Goal: Information Seeking & Learning: Check status

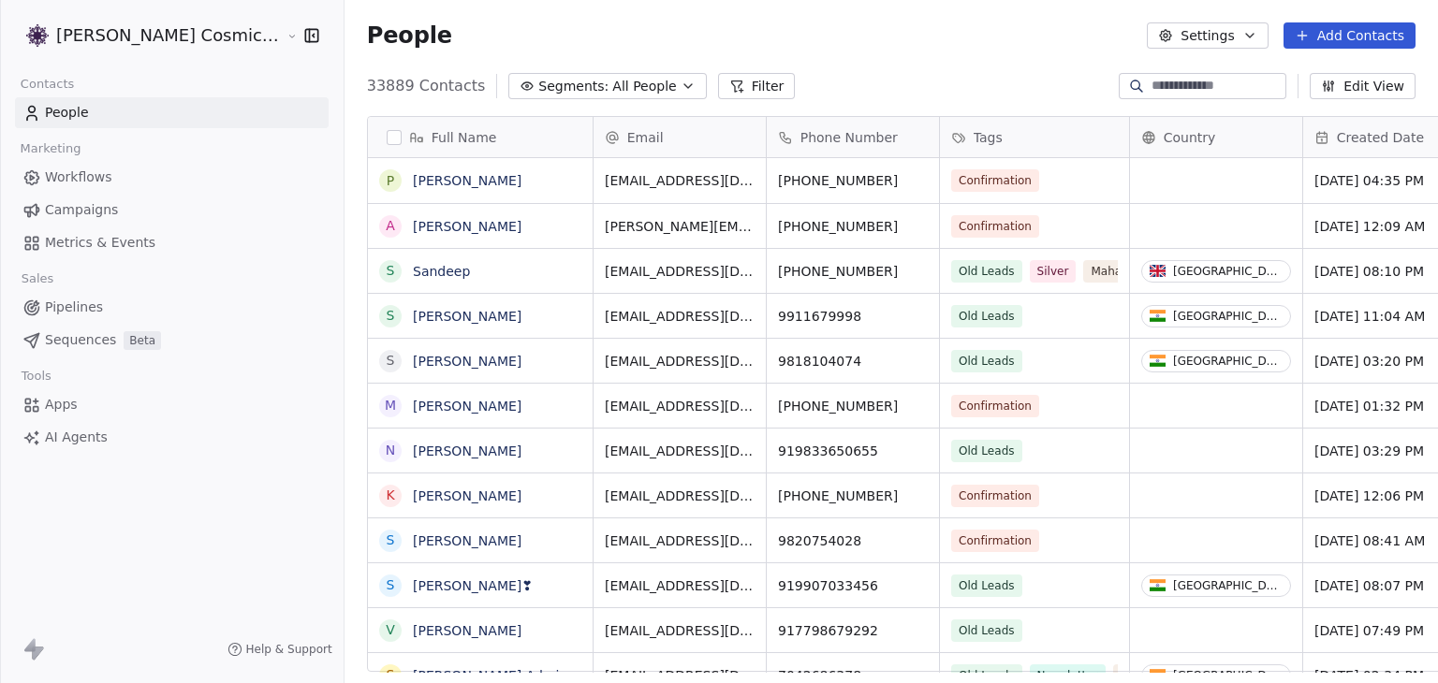
scroll to position [586, 1111]
click at [150, 32] on html "[PERSON_NAME] Cosmic Academy LLP Contacts People Marketing Workflows Campaigns …" at bounding box center [719, 341] width 1438 height 683
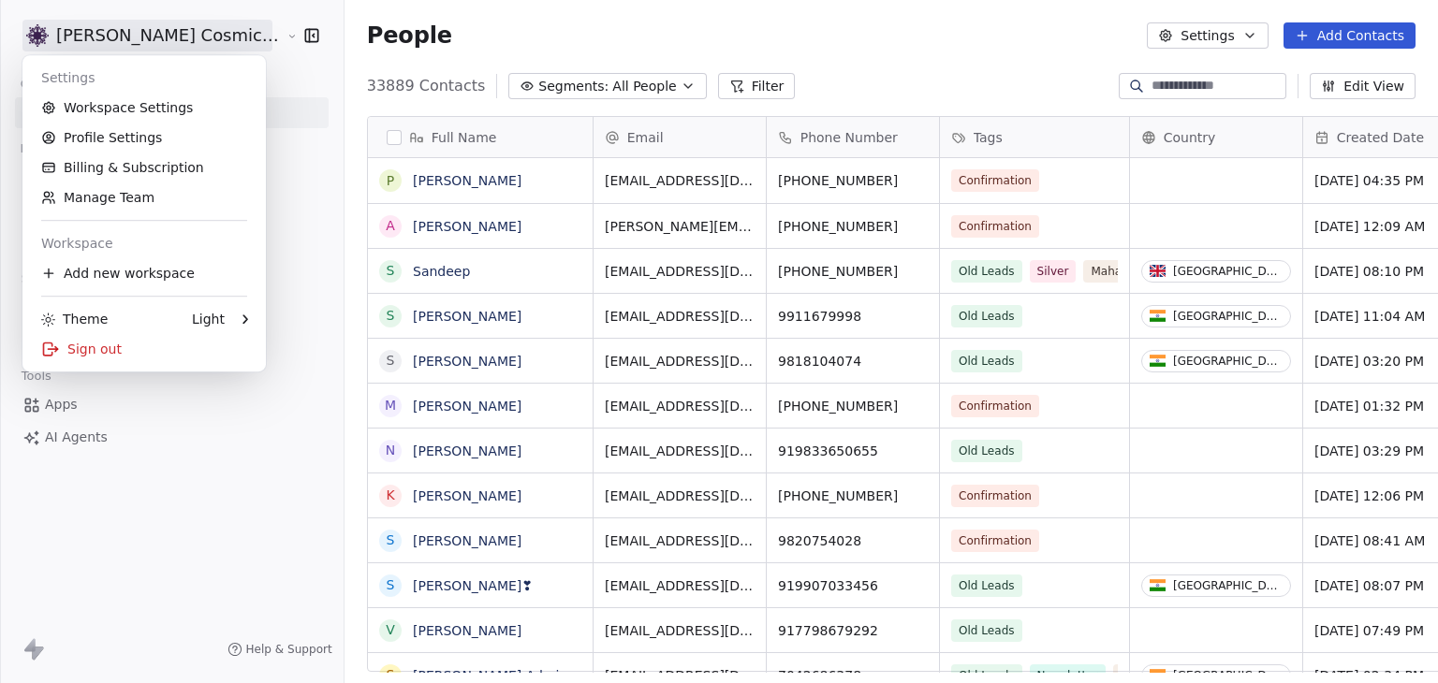
click at [630, 37] on html "[PERSON_NAME] Cosmic Academy LLP Contacts People Marketing Workflows Campaigns …" at bounding box center [719, 341] width 1438 height 683
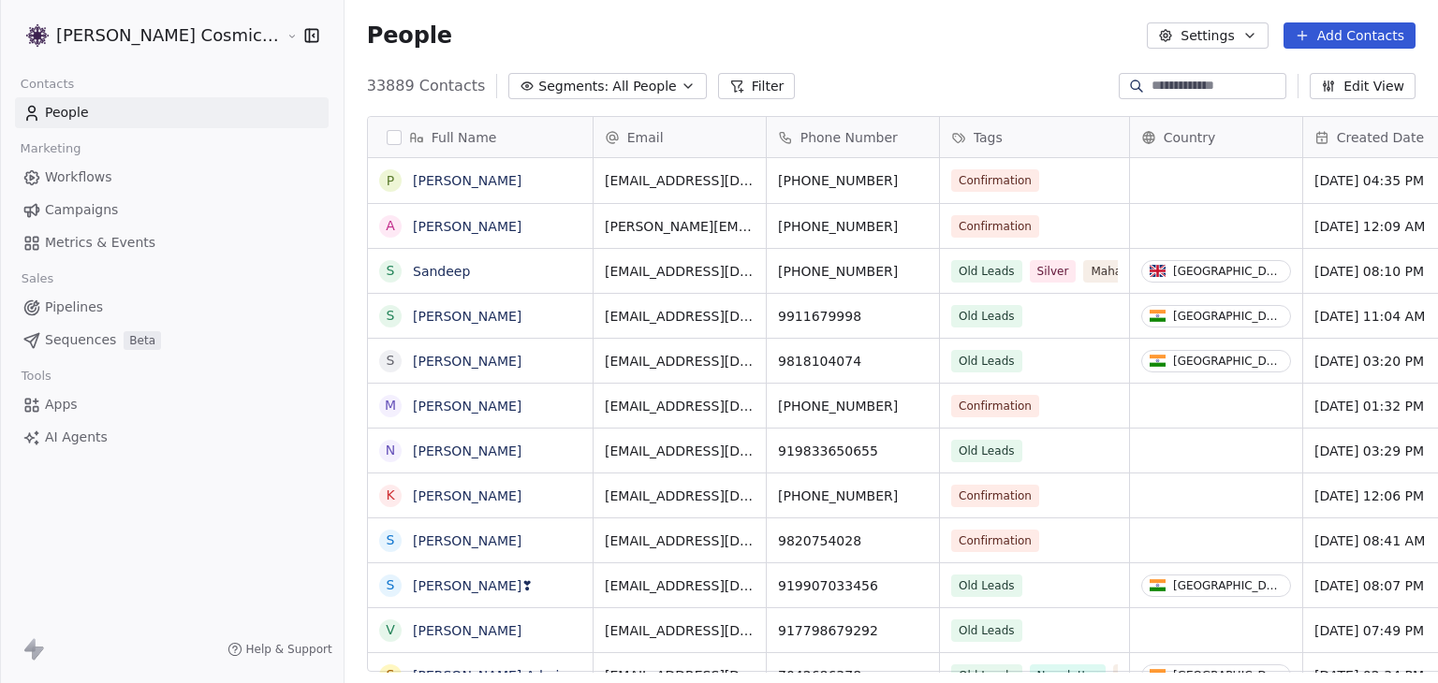
click at [727, 89] on button "Filter" at bounding box center [757, 86] width 78 height 26
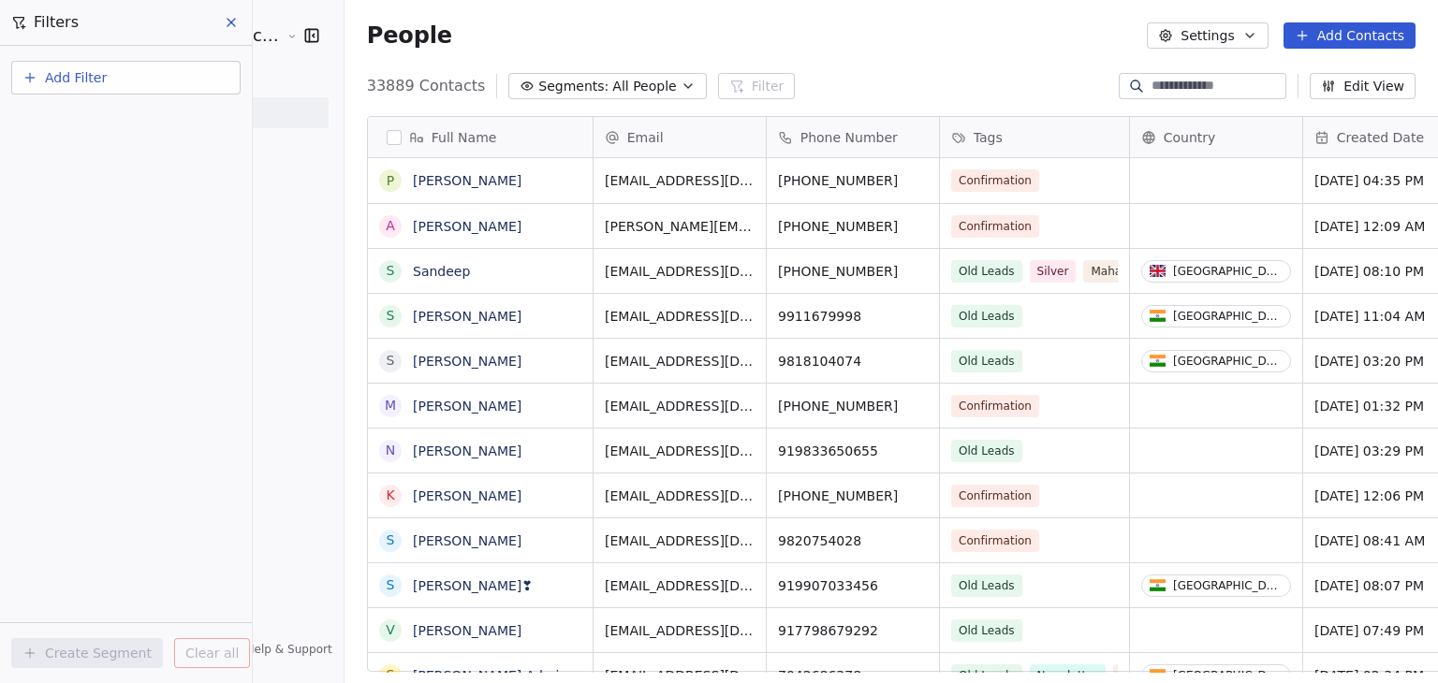
click at [110, 79] on button "Add Filter" at bounding box center [125, 78] width 229 height 34
click at [120, 150] on span "Contact activity" at bounding box center [83, 151] width 104 height 20
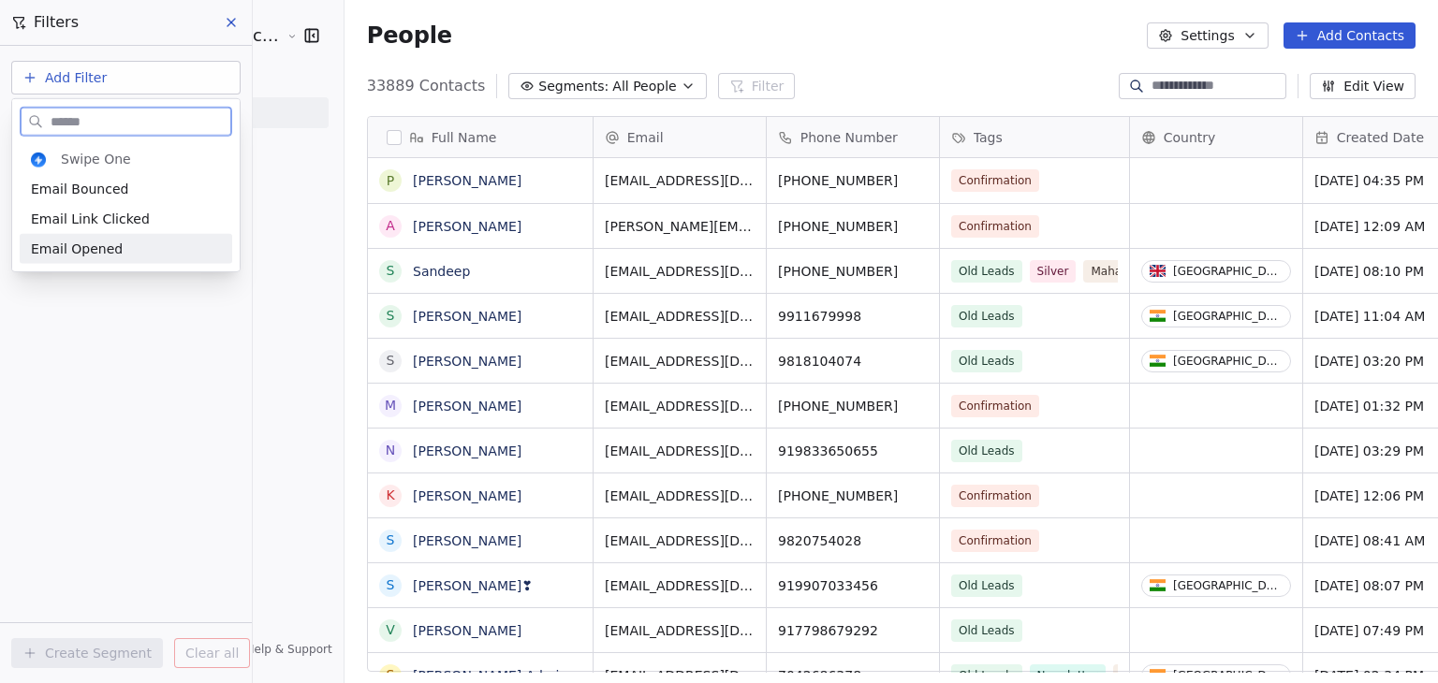
click at [109, 246] on span "Email Opened" at bounding box center [77, 249] width 92 height 19
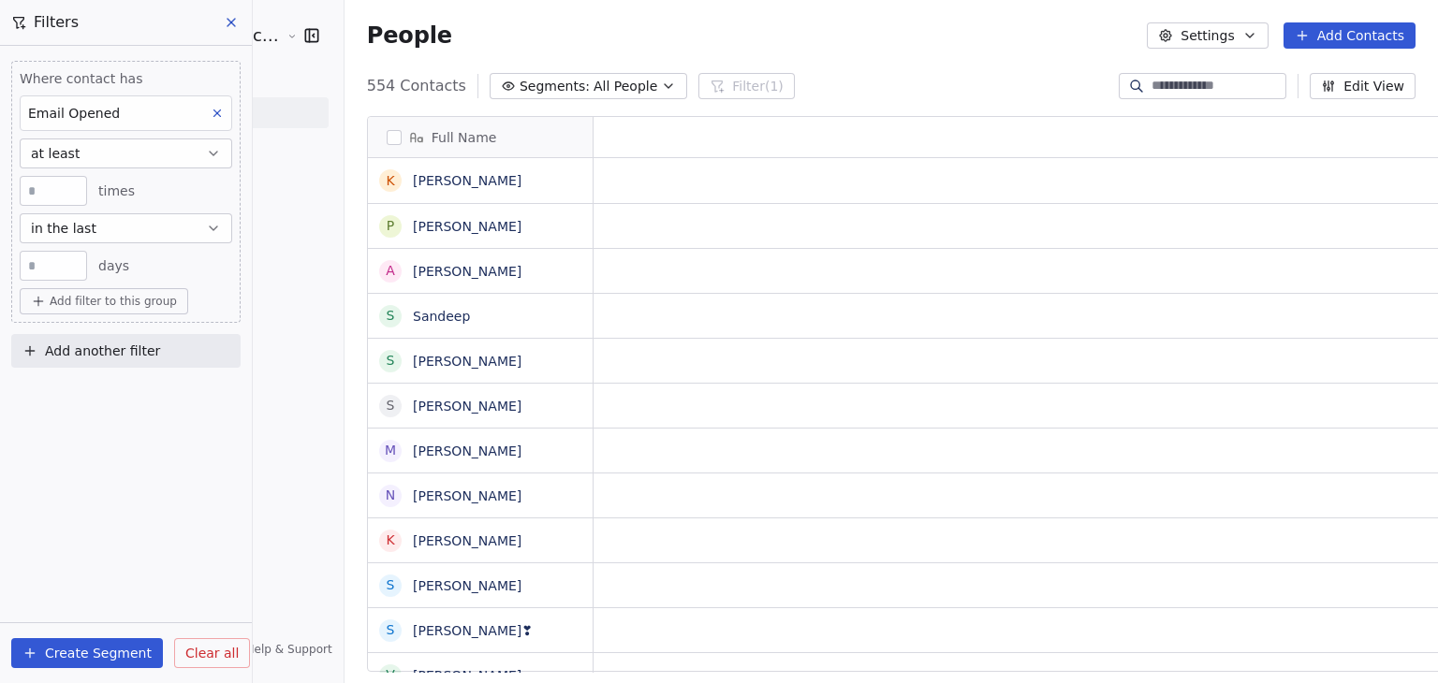
scroll to position [15, 15]
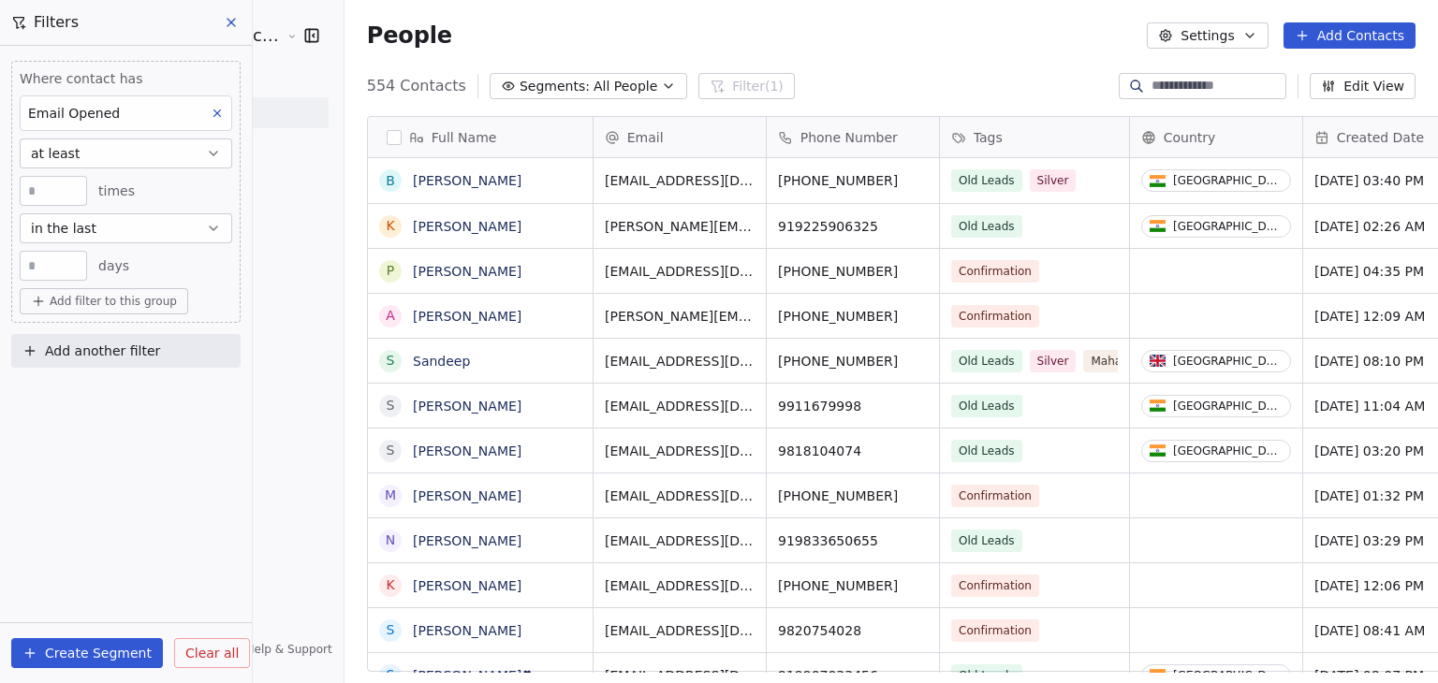
click at [125, 353] on span "Add another filter" at bounding box center [102, 352] width 115 height 20
click at [118, 394] on span "Contact properties" at bounding box center [92, 395] width 122 height 20
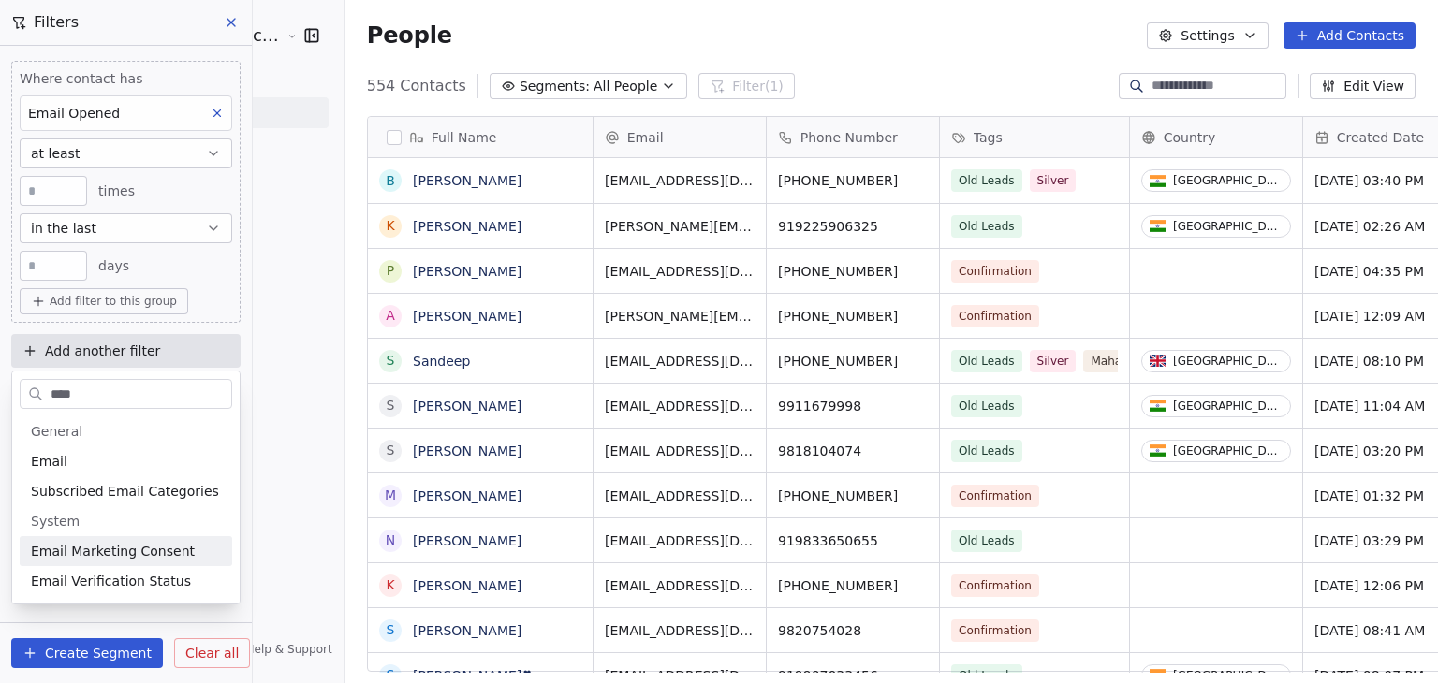
type input "****"
click at [127, 560] on span "Email Marketing Consent" at bounding box center [113, 551] width 164 height 19
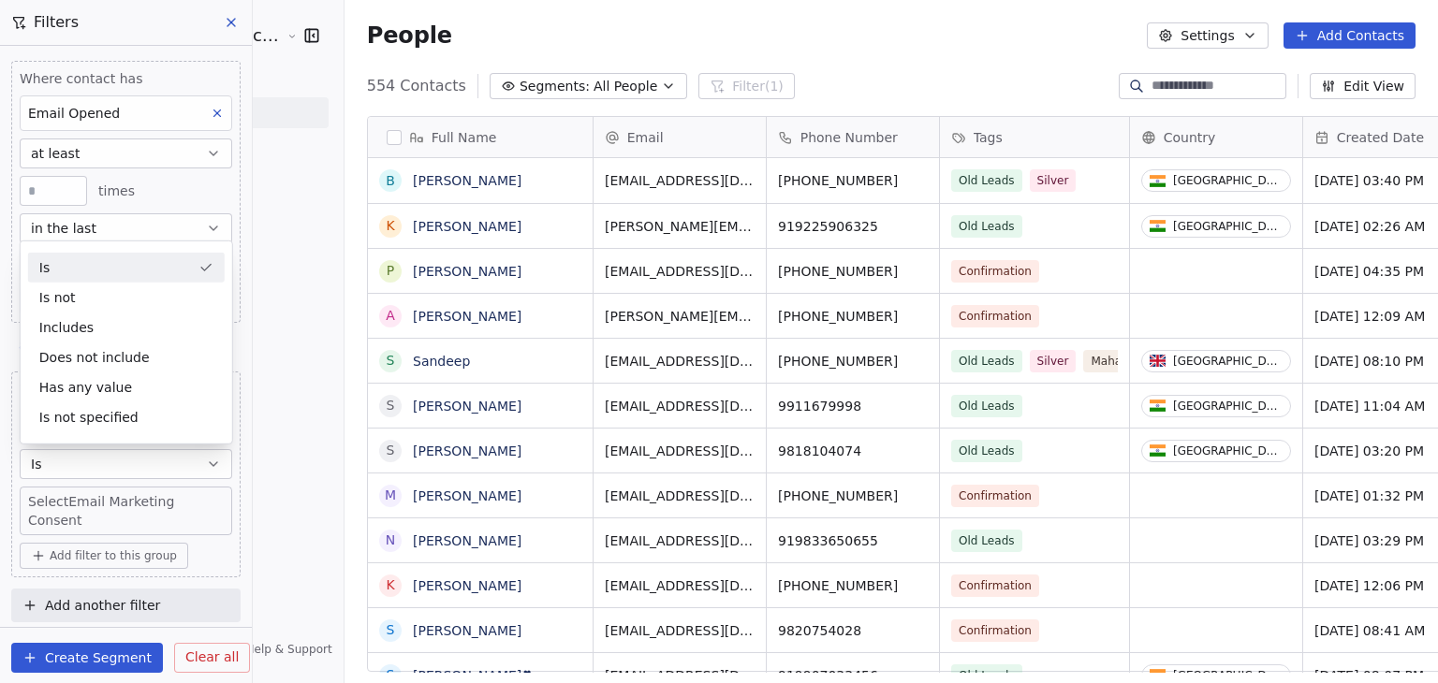
click at [103, 454] on button "Is" at bounding box center [126, 464] width 213 height 30
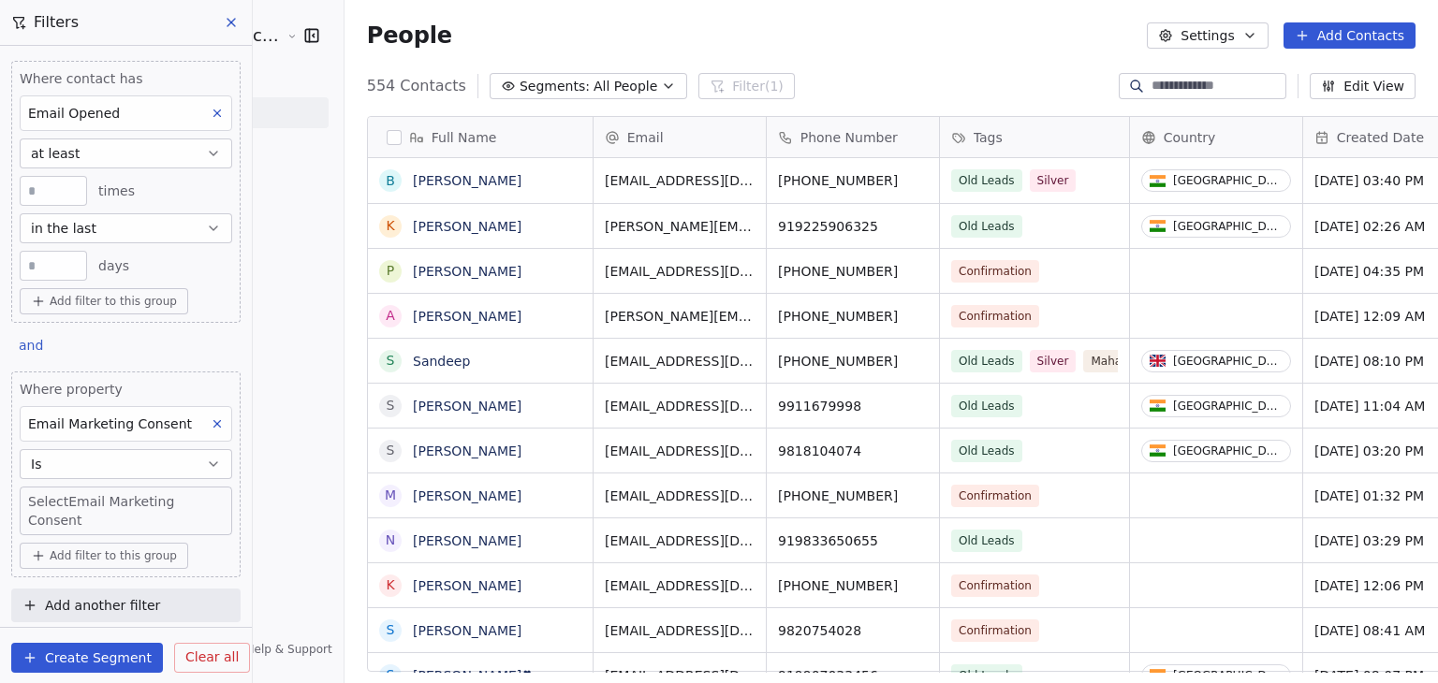
click at [107, 498] on body "[PERSON_NAME] Cosmic Academy LLP Contacts People Marketing Workflows Campaigns …" at bounding box center [719, 341] width 1438 height 683
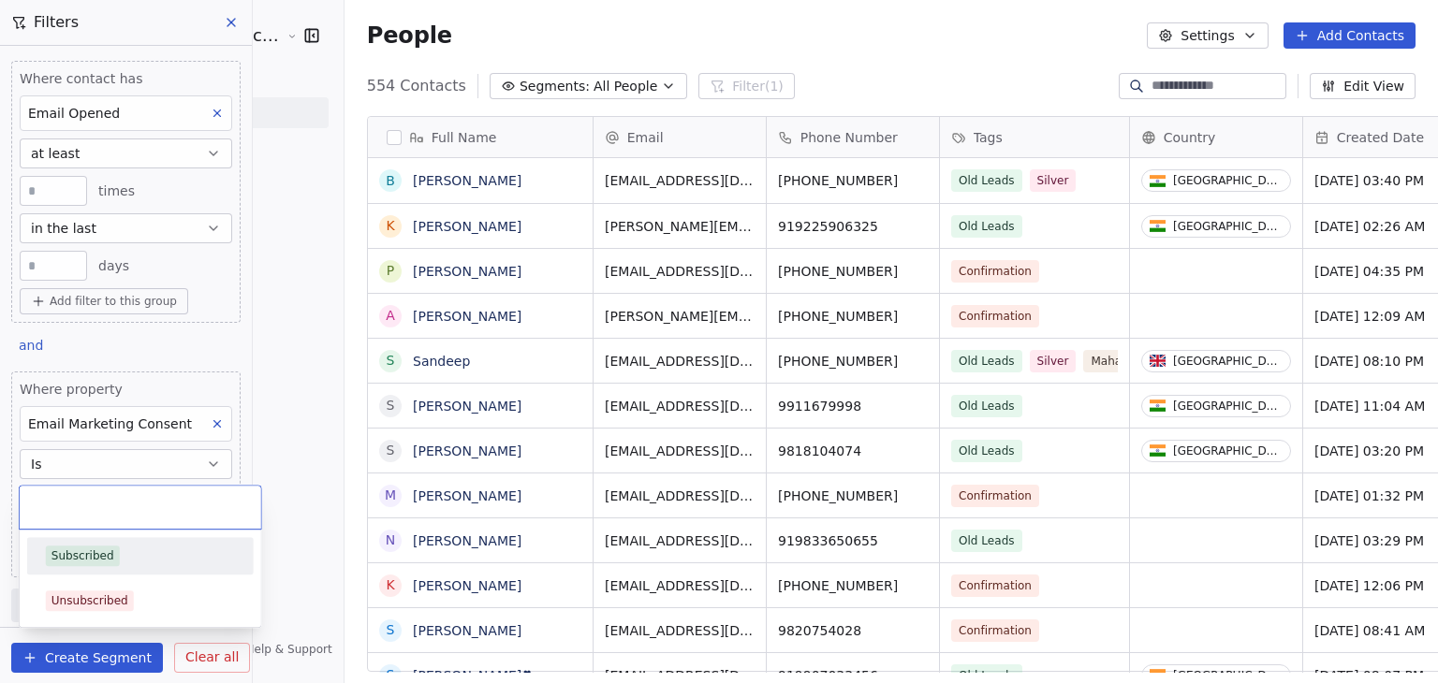
click at [148, 555] on div "Subscribed" at bounding box center [140, 556] width 189 height 21
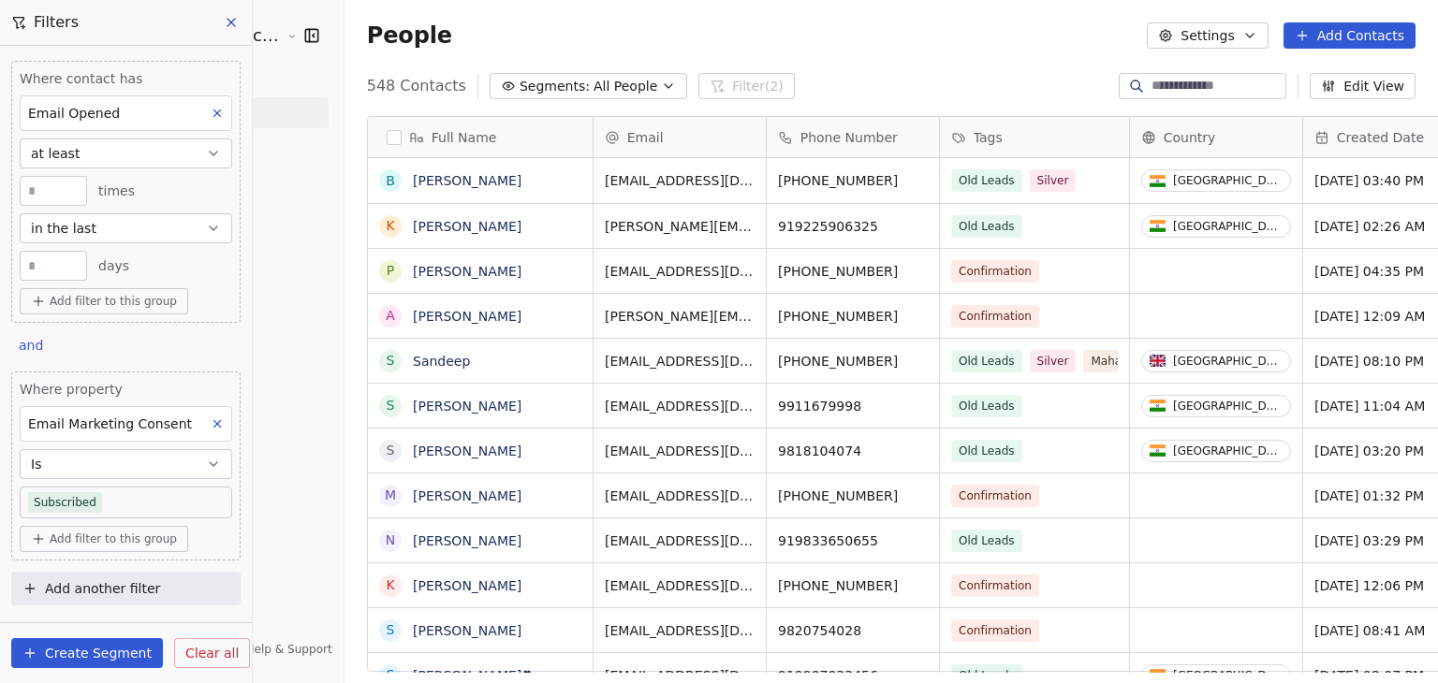
click at [141, 582] on span "Add another filter" at bounding box center [102, 590] width 115 height 20
click at [312, 435] on html "[PERSON_NAME] Cosmic Academy LLP Contacts People Marketing Workflows Campaigns …" at bounding box center [719, 341] width 1438 height 683
click at [157, 585] on button "Add another filter" at bounding box center [125, 589] width 229 height 34
click at [141, 537] on div "Contact activity" at bounding box center [126, 544] width 190 height 20
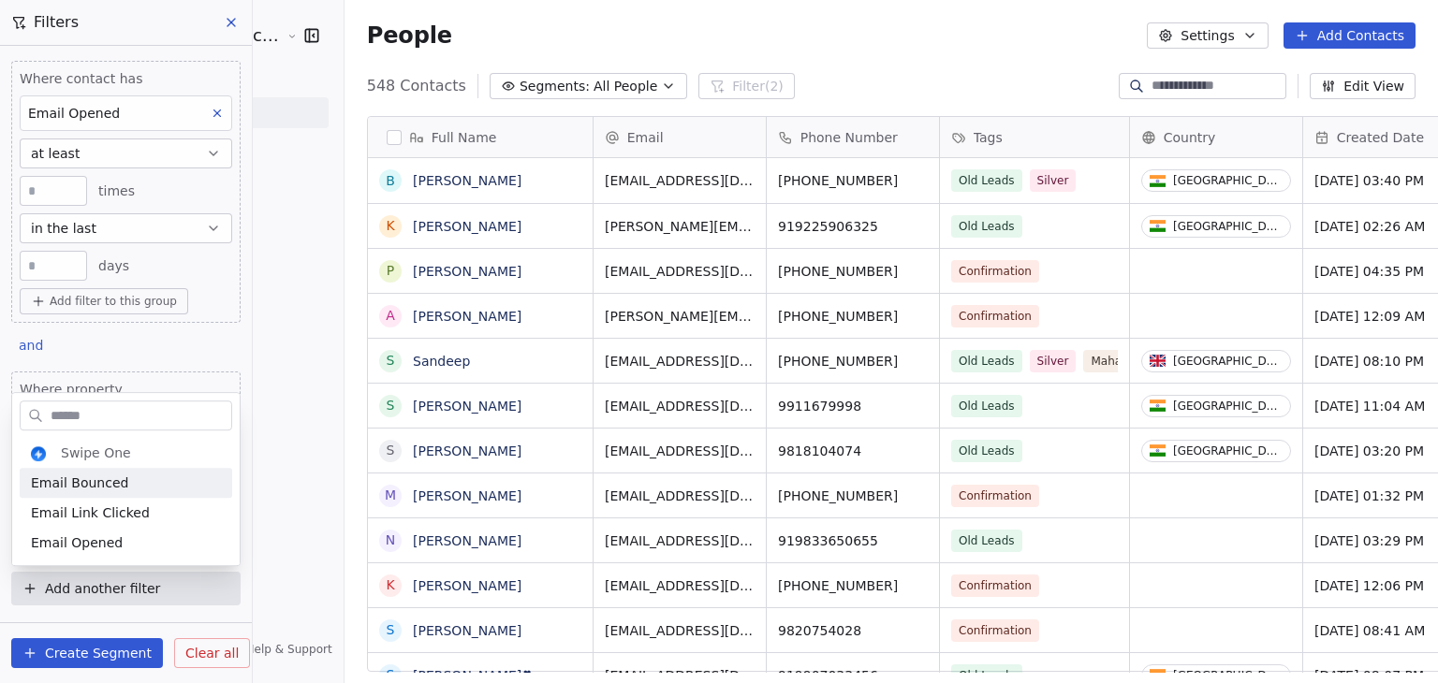
click at [270, 493] on html "[PERSON_NAME] Cosmic Academy LLP Contacts People Marketing Workflows Campaigns …" at bounding box center [719, 341] width 1438 height 683
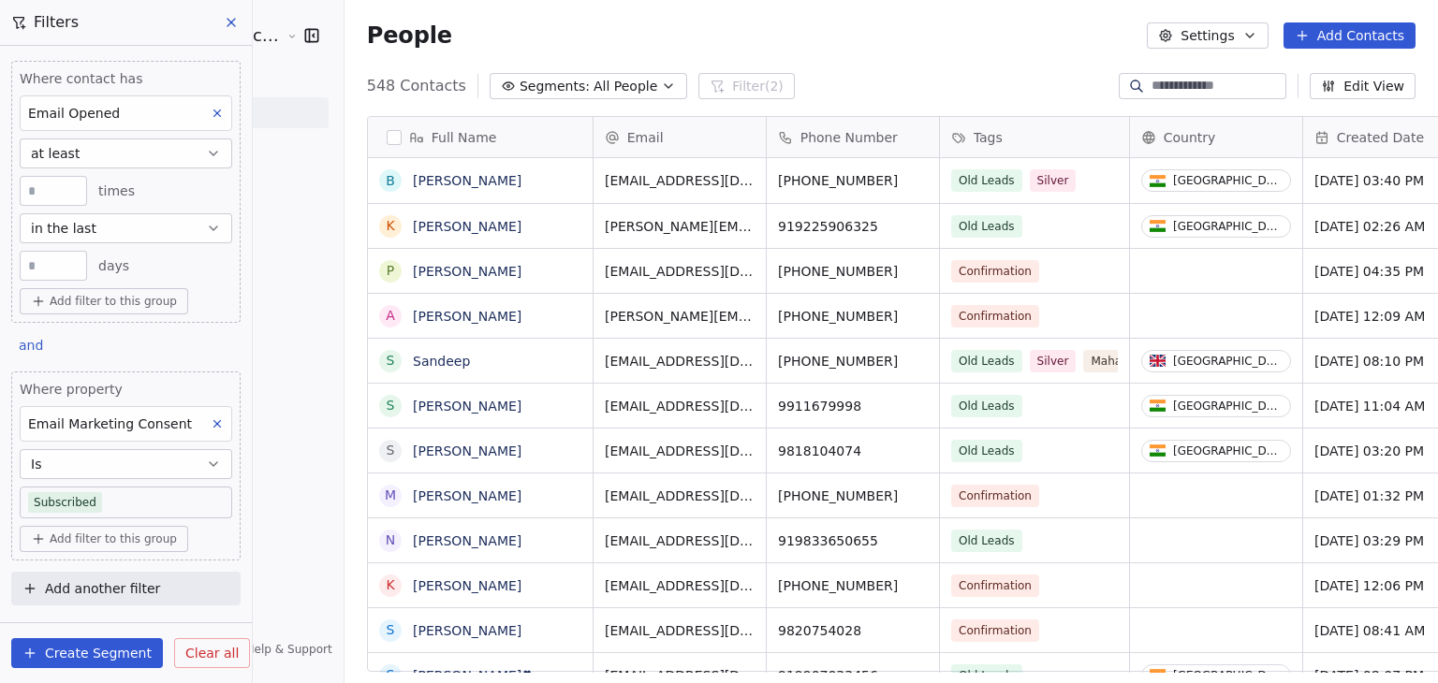
click at [179, 579] on button "Add another filter" at bounding box center [125, 589] width 229 height 34
click at [171, 514] on div "Contact properties" at bounding box center [126, 514] width 190 height 20
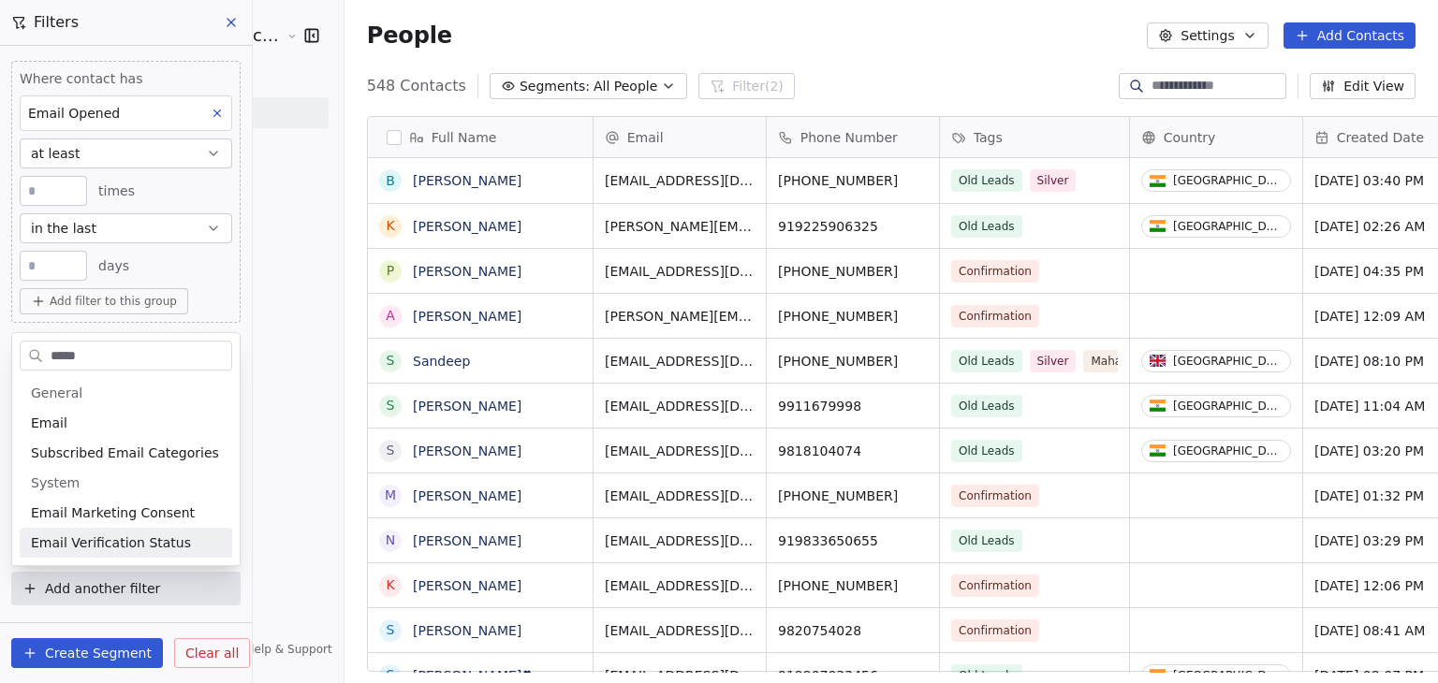
type input "*****"
click at [127, 540] on span "Email Verification Status" at bounding box center [111, 543] width 160 height 19
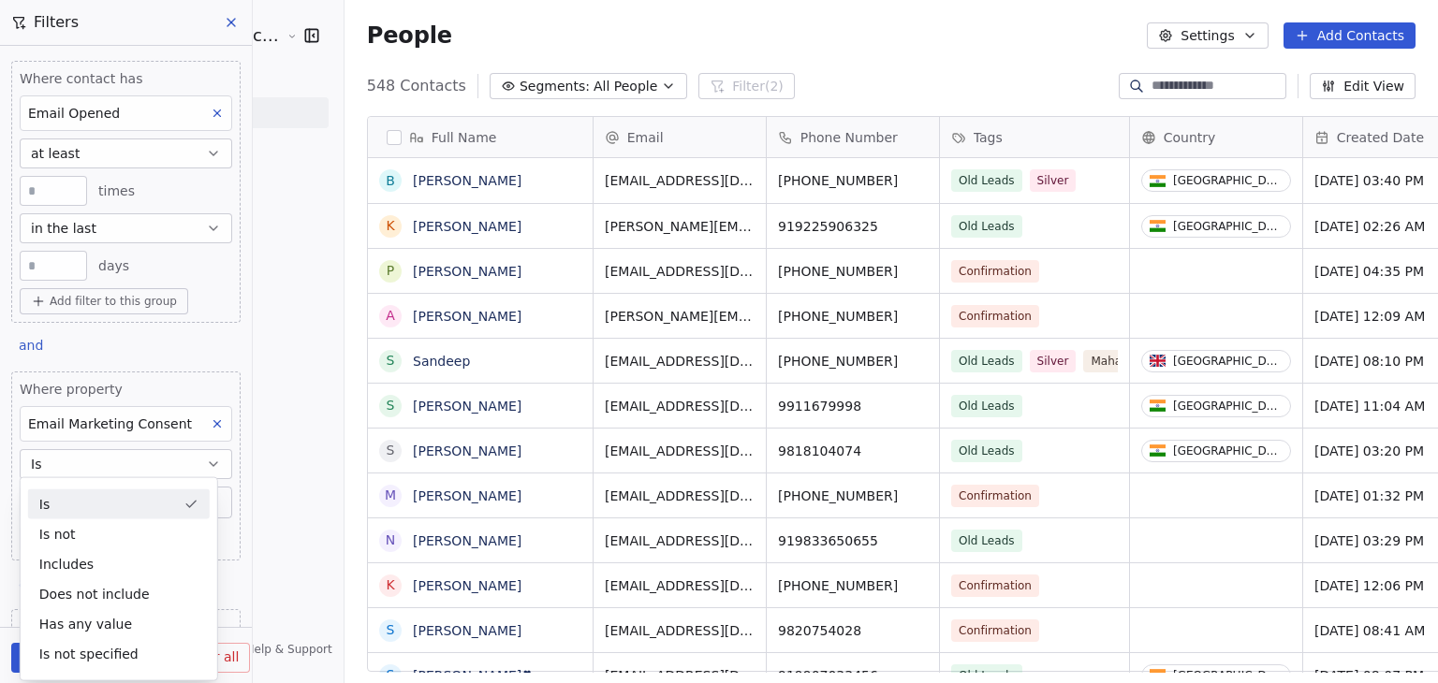
click at [136, 495] on div "Is" at bounding box center [119, 505] width 182 height 30
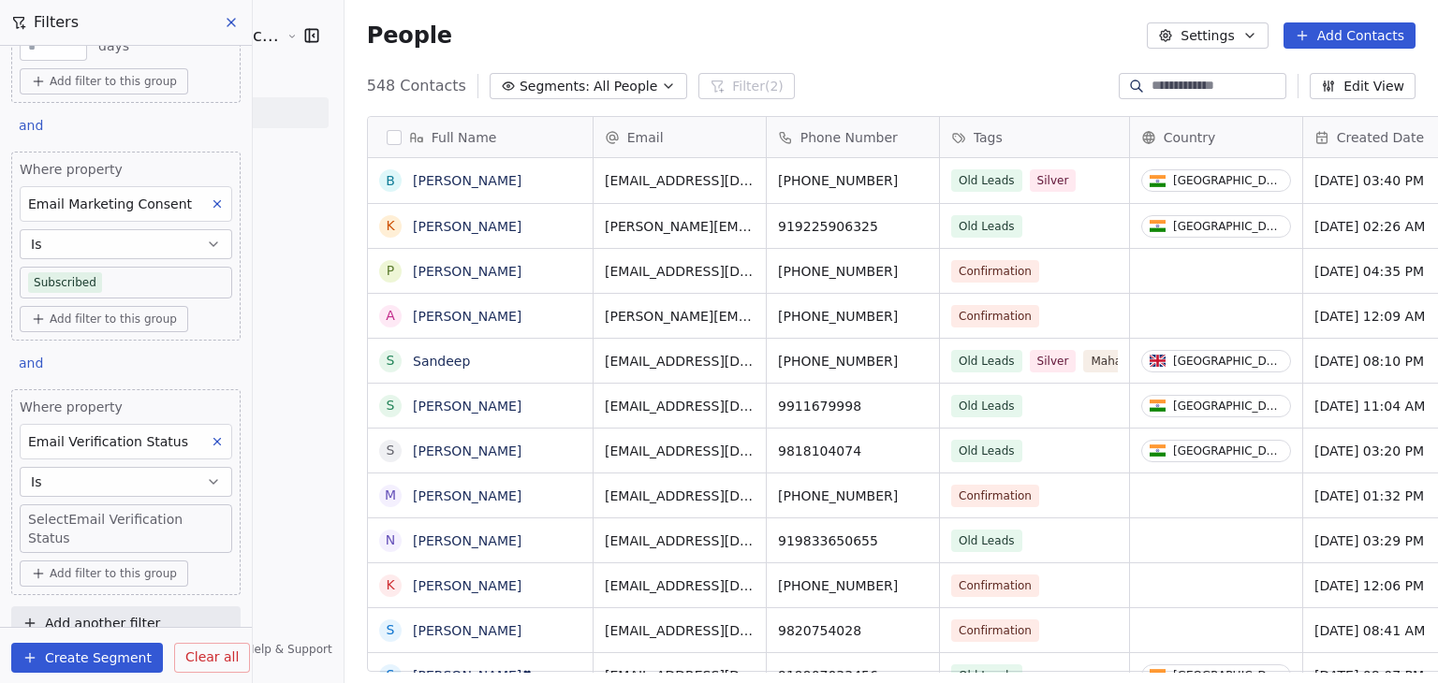
click at [145, 507] on body "[PERSON_NAME] Cosmic Academy LLP Contacts People Marketing Workflows Campaigns …" at bounding box center [719, 341] width 1438 height 683
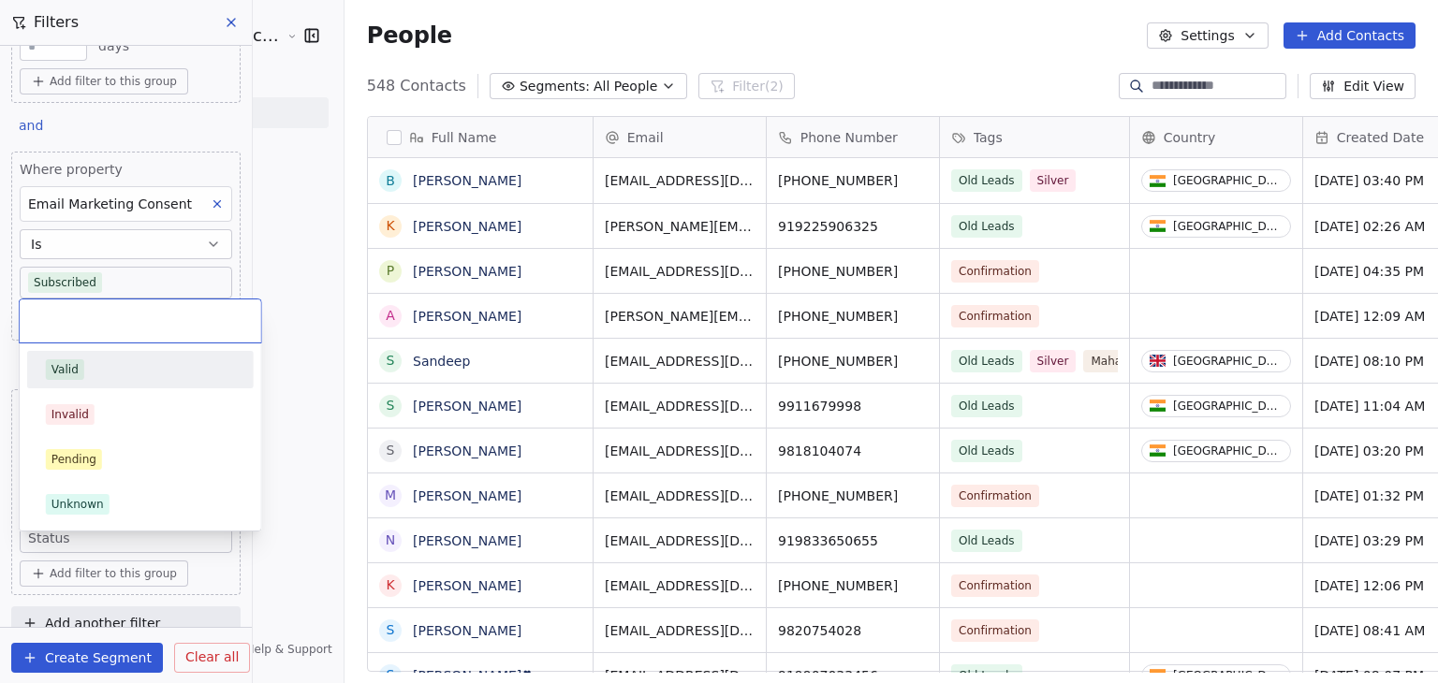
click at [178, 375] on div "Valid" at bounding box center [140, 370] width 189 height 21
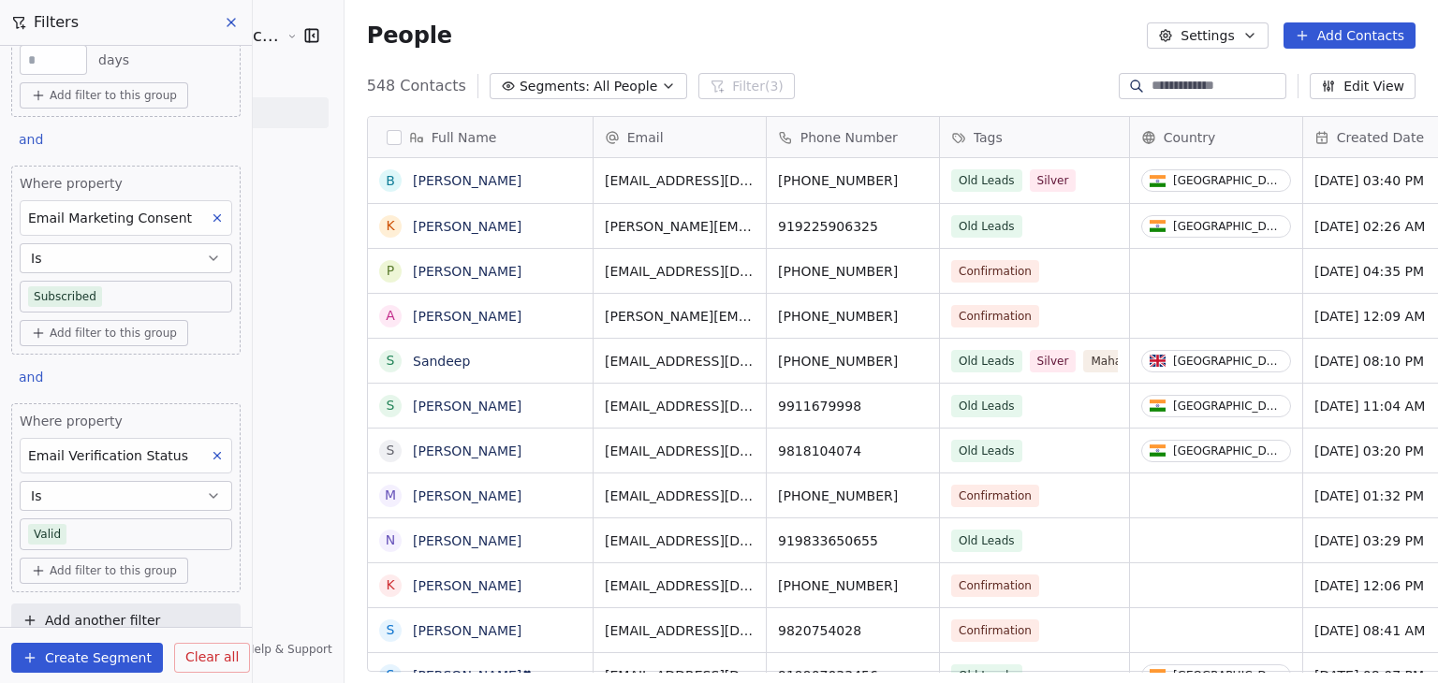
scroll to position [221, 0]
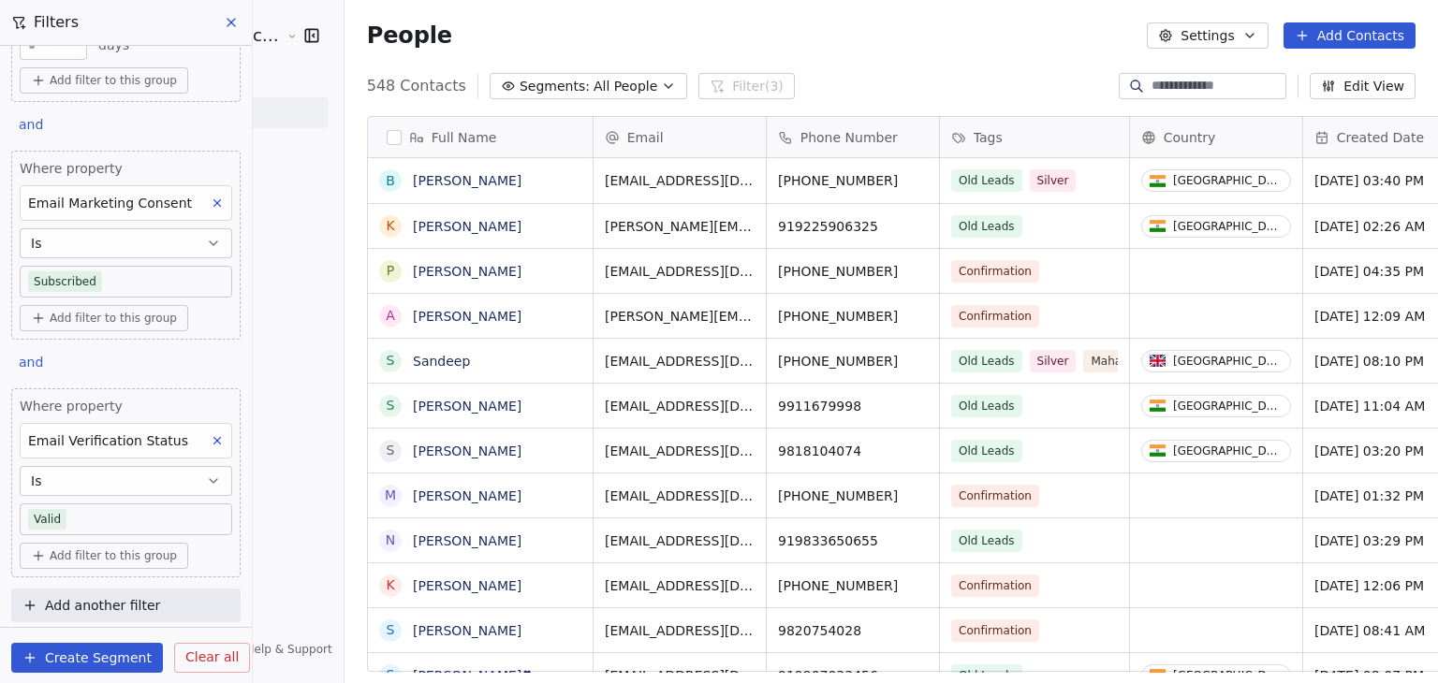
click at [243, 18] on button at bounding box center [232, 22] width 28 height 26
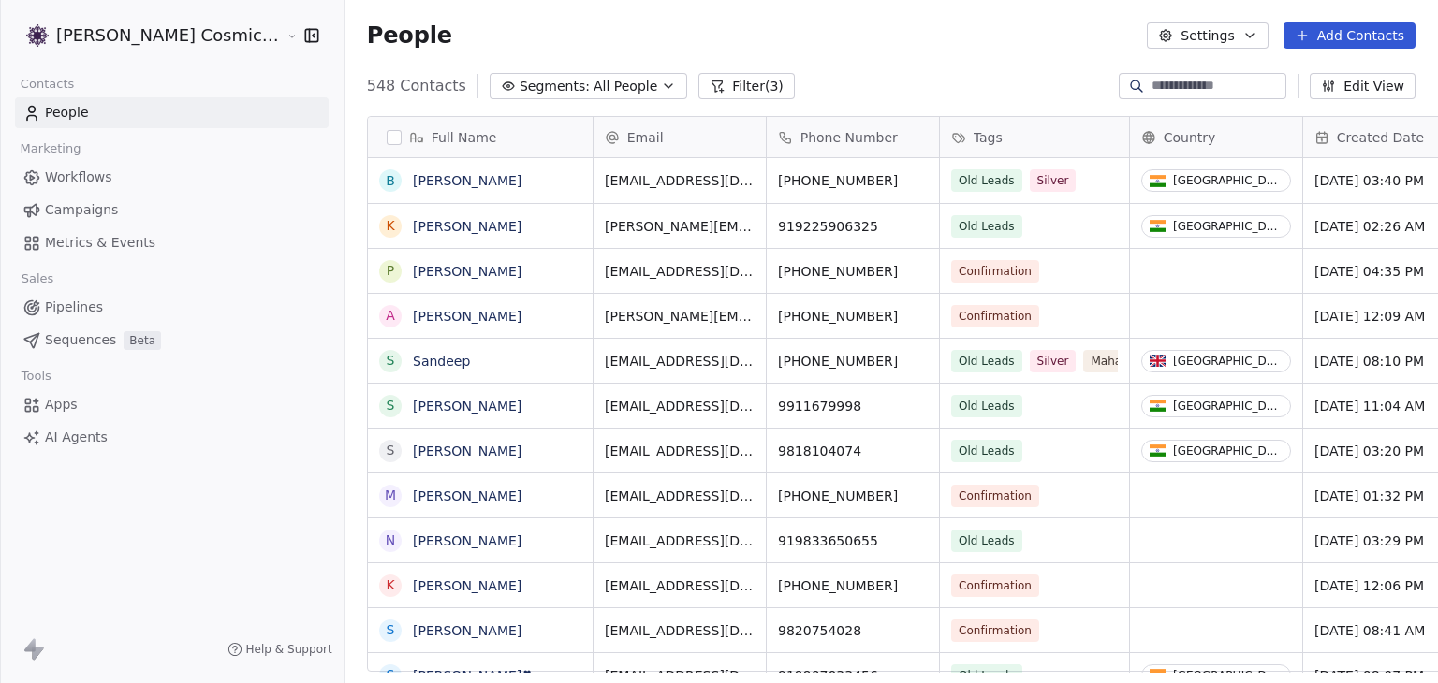
scroll to position [509, 0]
click at [211, 46] on html "[PERSON_NAME] Cosmic Academy LLP Contacts People Marketing Workflows Campaigns …" at bounding box center [719, 341] width 1438 height 683
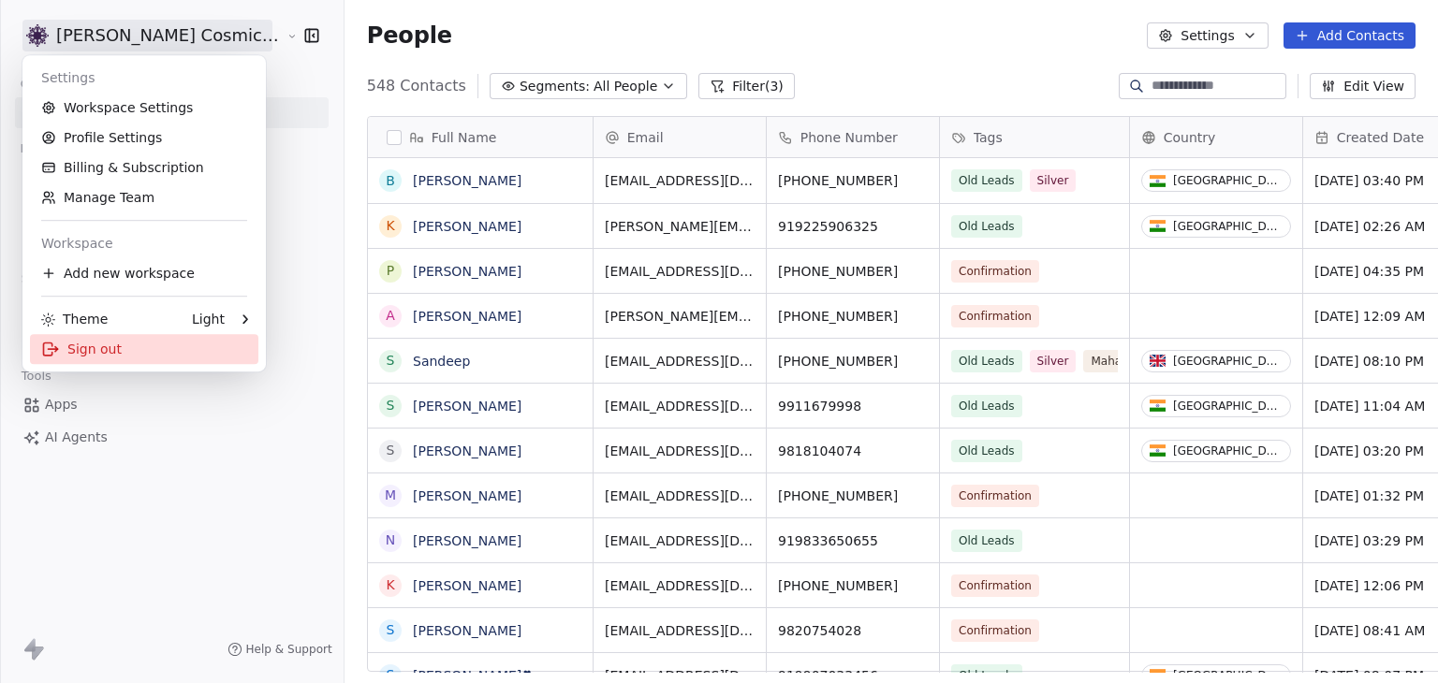
click at [110, 350] on div "Sign out" at bounding box center [144, 349] width 228 height 30
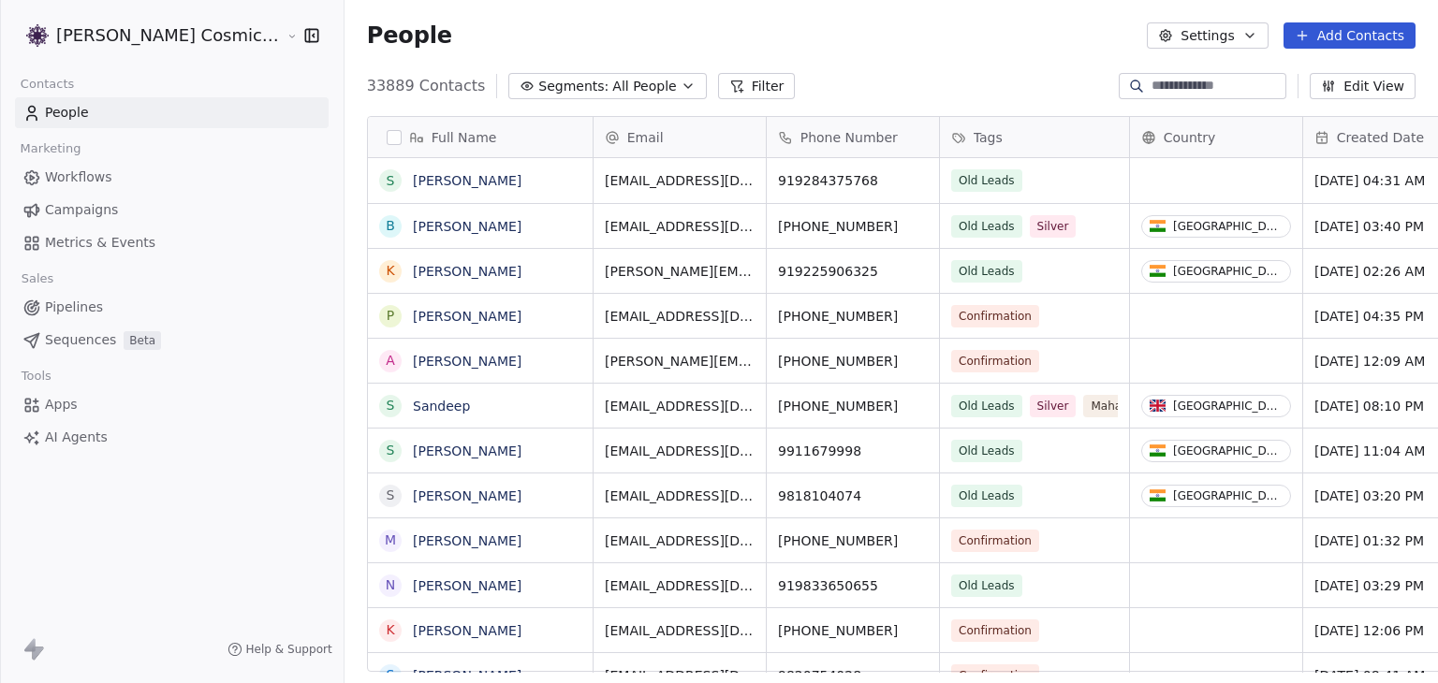
scroll to position [15, 15]
